Goal: Task Accomplishment & Management: Manage account settings

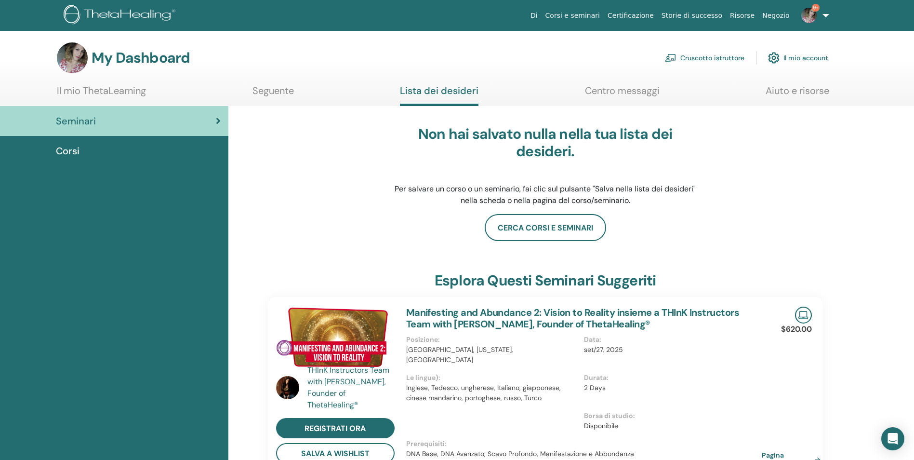
click at [723, 55] on link "Cruscotto istruttore" at bounding box center [705, 57] width 80 height 21
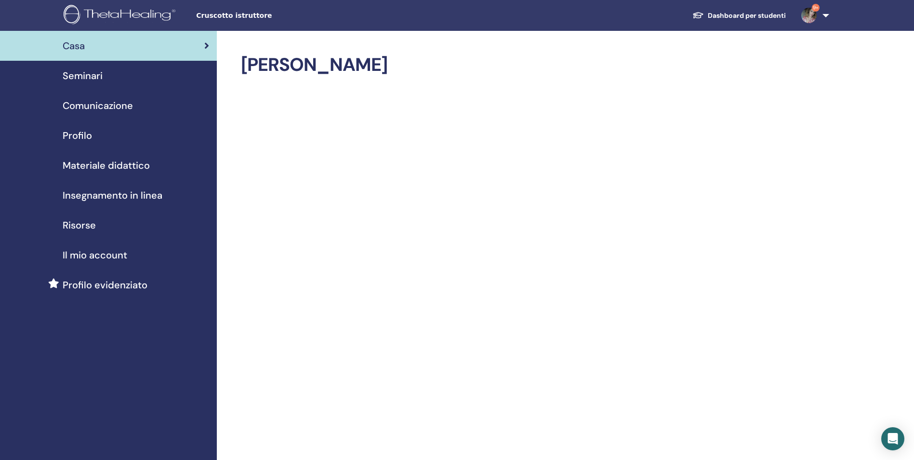
click at [90, 69] on span "Seminari" at bounding box center [83, 75] width 40 height 14
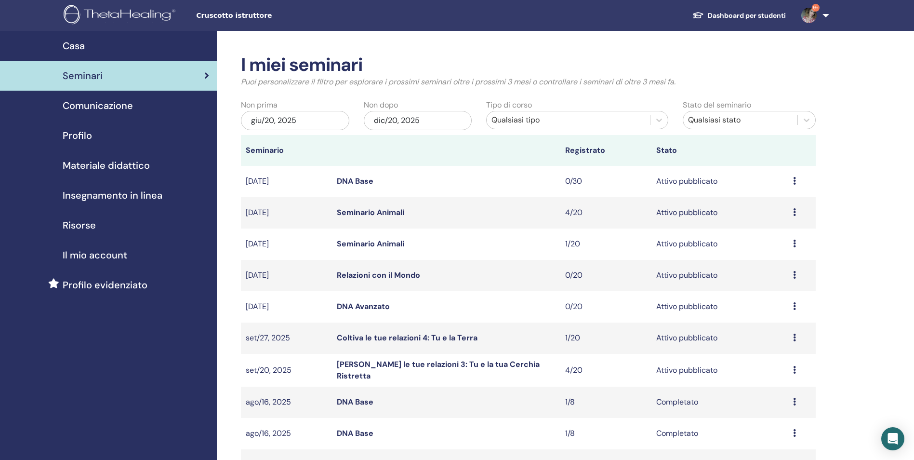
click at [798, 242] on div "Anteprima Modificare Partecipanti Annulla" at bounding box center [802, 244] width 18 height 12
click at [774, 289] on p "Annulla" at bounding box center [774, 294] width 43 height 12
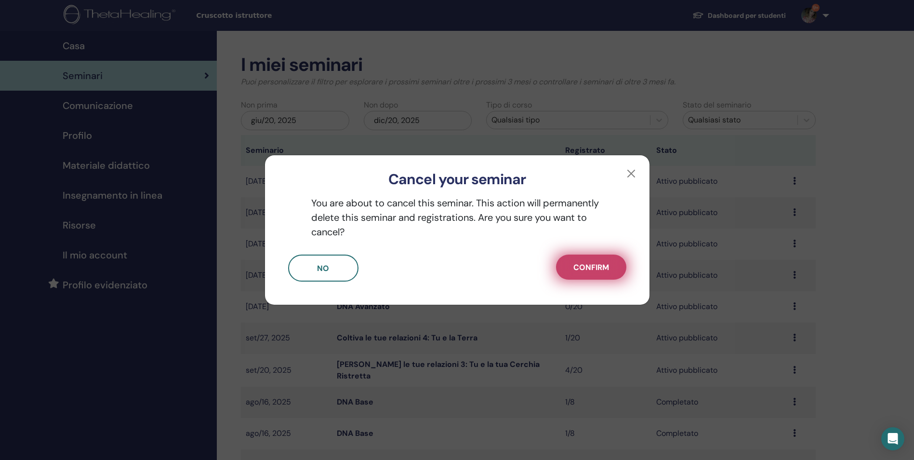
click at [579, 261] on button "Confirm" at bounding box center [591, 267] width 70 height 25
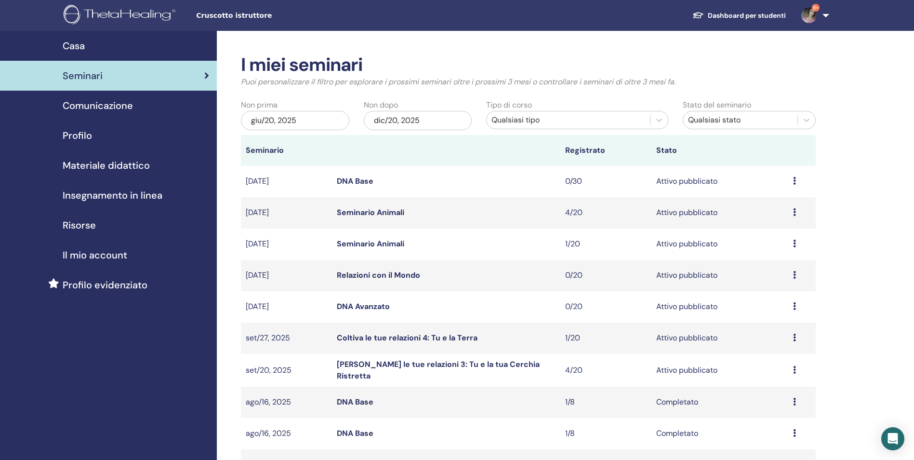
click at [432, 369] on link "Coltiva le tue relazioni 3: Tu e la tua Cerchia Ristretta" at bounding box center [438, 370] width 203 height 22
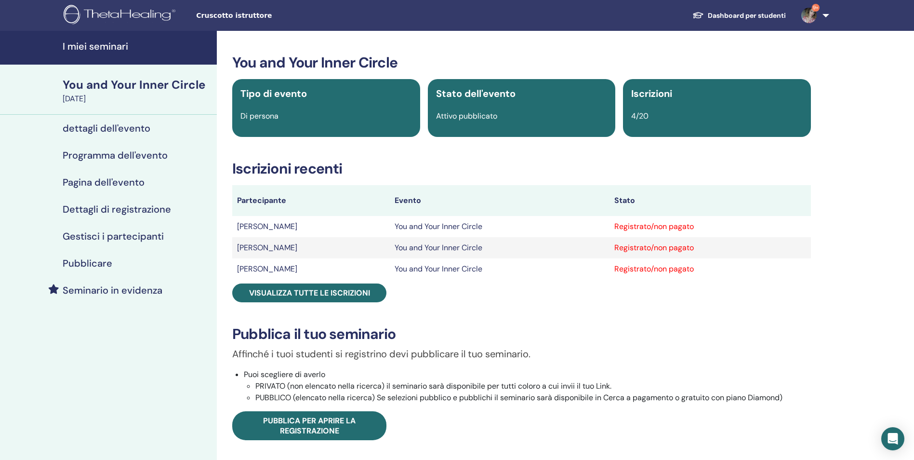
click at [99, 240] on h4 "Gestisci i partecipanti" at bounding box center [113, 236] width 101 height 12
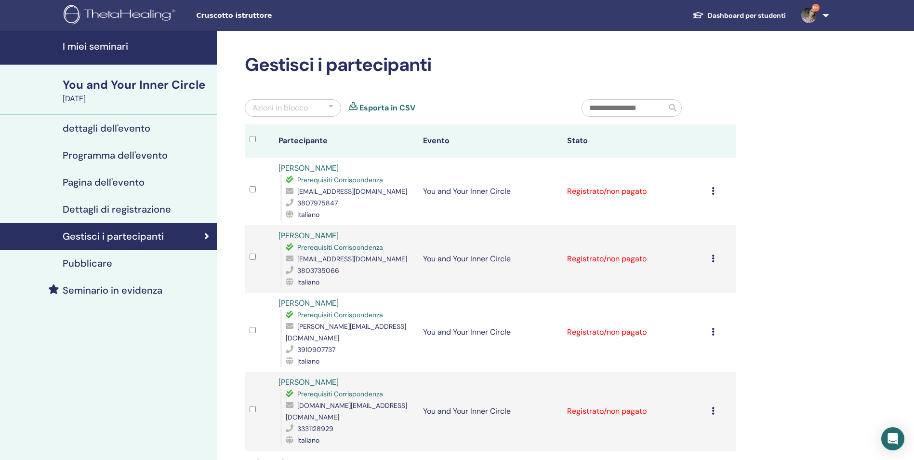
click at [716, 194] on div "[PERSON_NAME] registrazione Non autocertificare Contrassegna come pagato Contra…" at bounding box center [721, 192] width 19 height 12
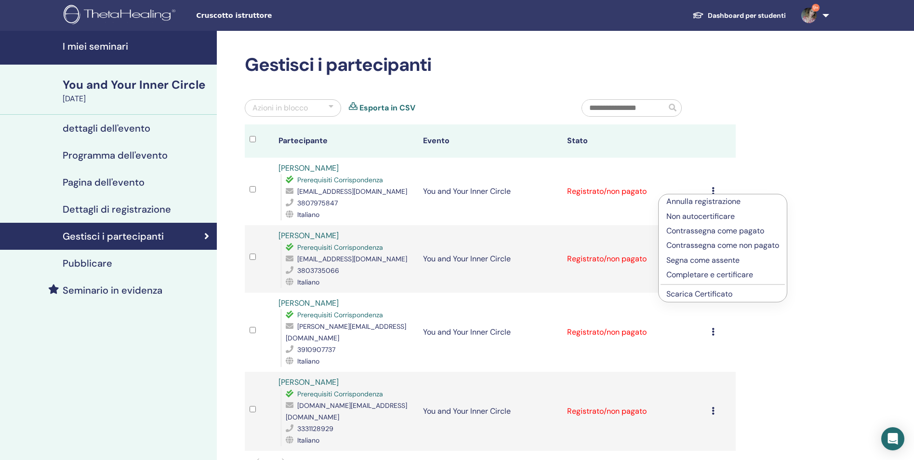
click at [722, 292] on link "Scarica Certificato" at bounding box center [700, 294] width 66 height 10
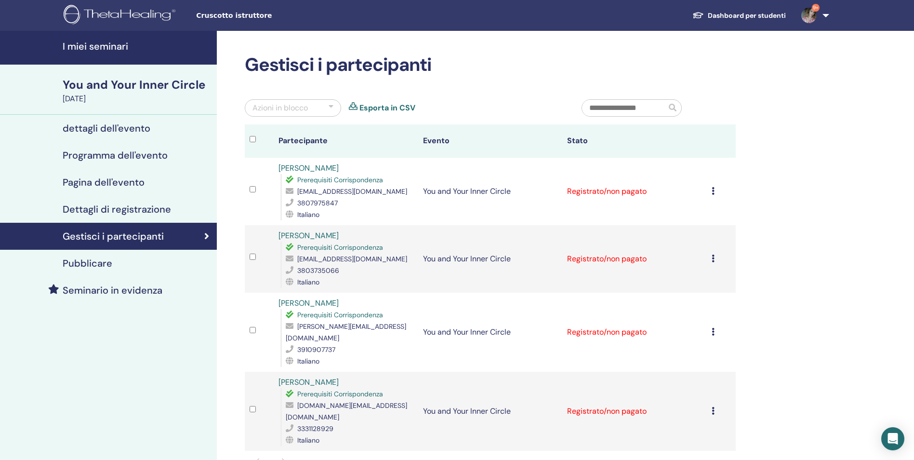
click at [713, 258] on icon at bounding box center [713, 259] width 3 height 8
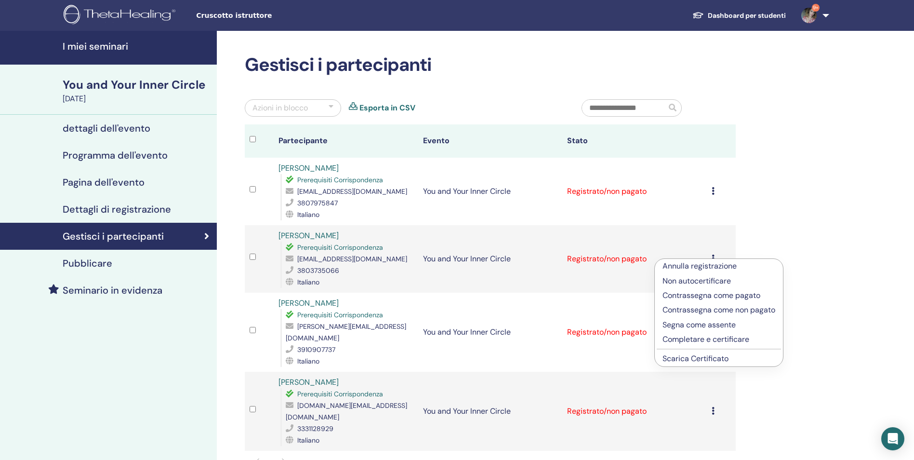
click at [716, 357] on link "Scarica Certificato" at bounding box center [696, 358] width 66 height 10
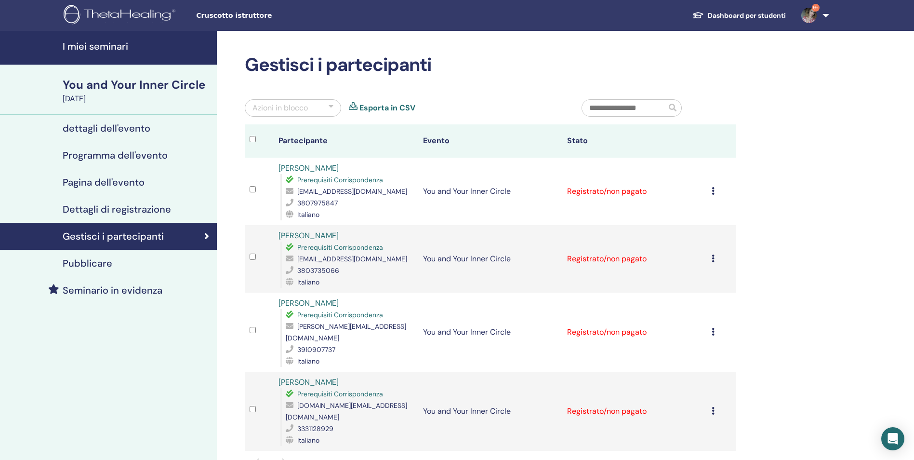
click at [713, 328] on icon at bounding box center [713, 332] width 3 height 8
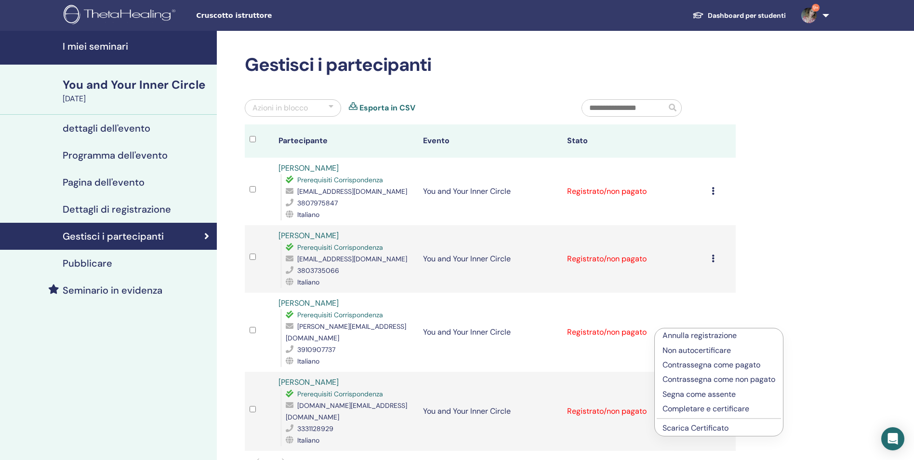
click at [715, 425] on link "Scarica Certificato" at bounding box center [696, 428] width 66 height 10
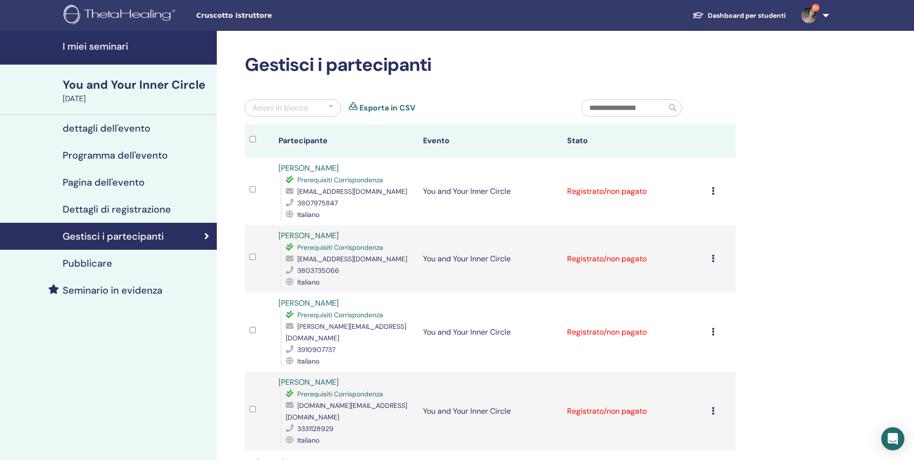
click at [713, 407] on icon at bounding box center [713, 411] width 3 height 8
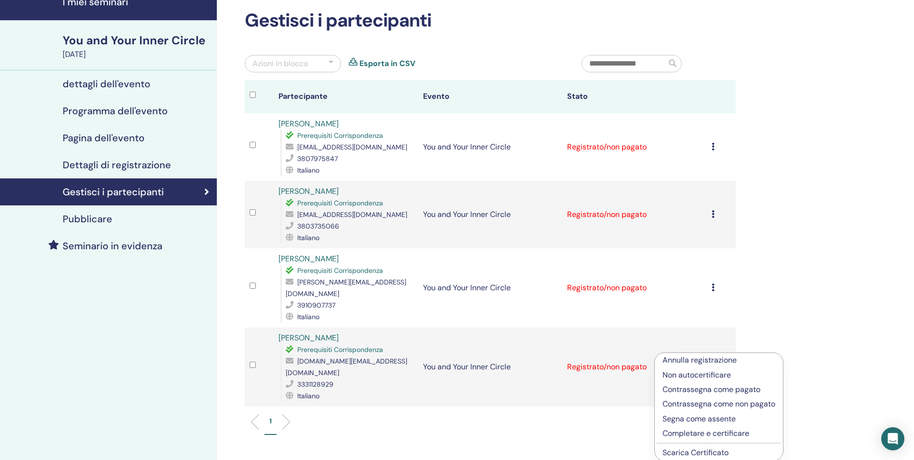
scroll to position [46, 0]
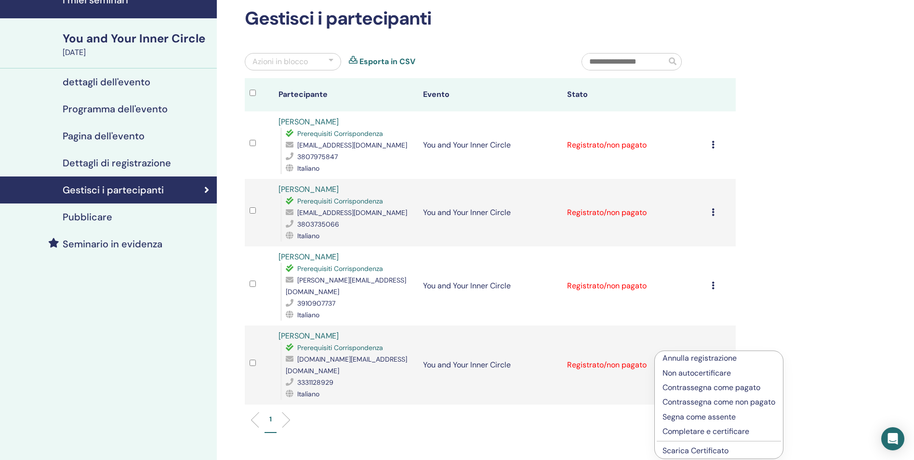
click at [721, 448] on link "Scarica Certificato" at bounding box center [696, 450] width 66 height 10
